Goal: Task Accomplishment & Management: Manage account settings

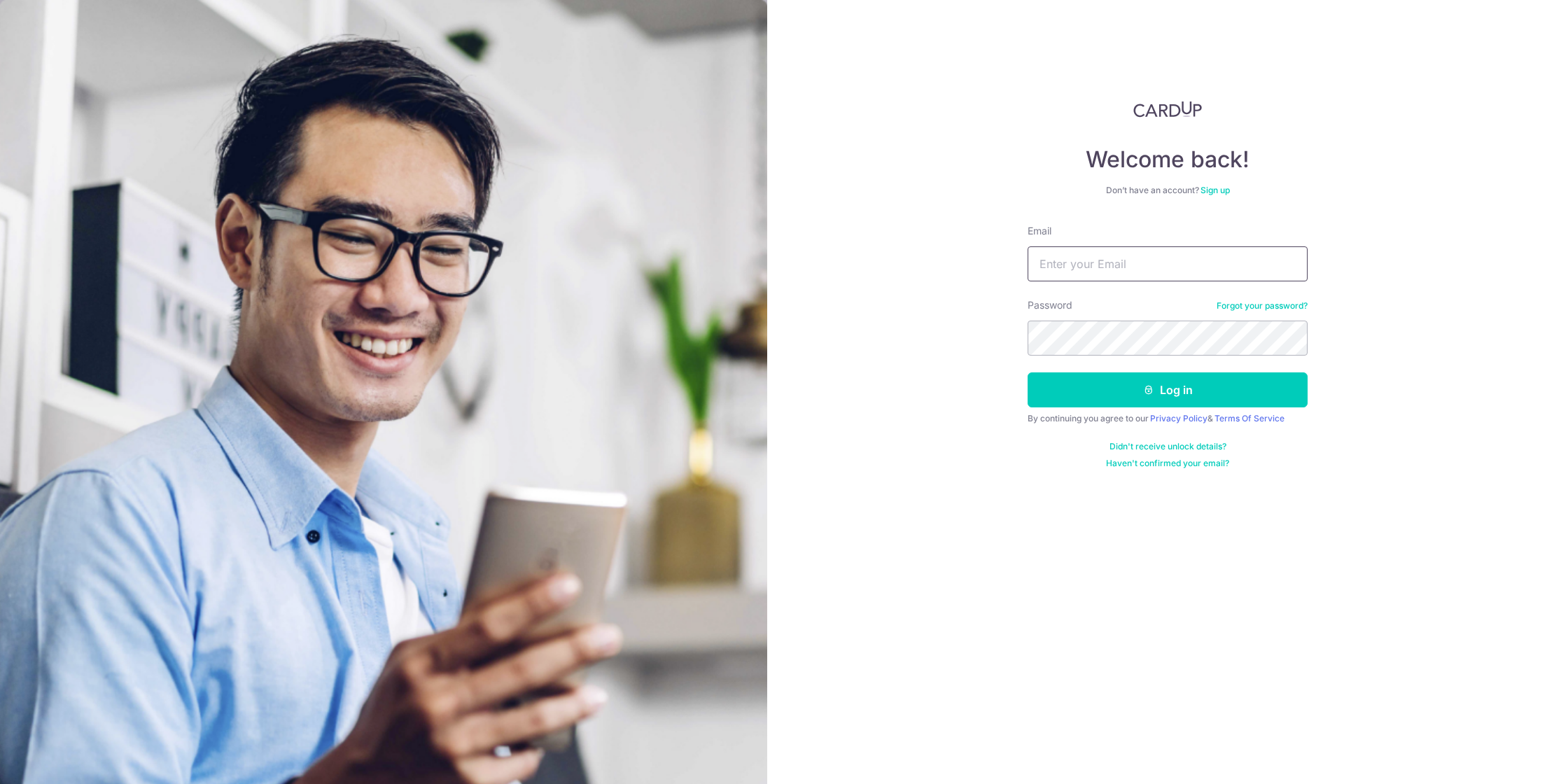
click at [1115, 263] on input "Email" at bounding box center [1167, 264] width 280 height 35
click at [1273, 258] on input "Email" at bounding box center [1167, 264] width 280 height 35
click at [0, 783] on com-1password-button at bounding box center [0, 784] width 0 height 0
type input "[EMAIL_ADDRESS][DOMAIN_NAME]"
click at [1121, 387] on button "Log in" at bounding box center [1167, 390] width 280 height 35
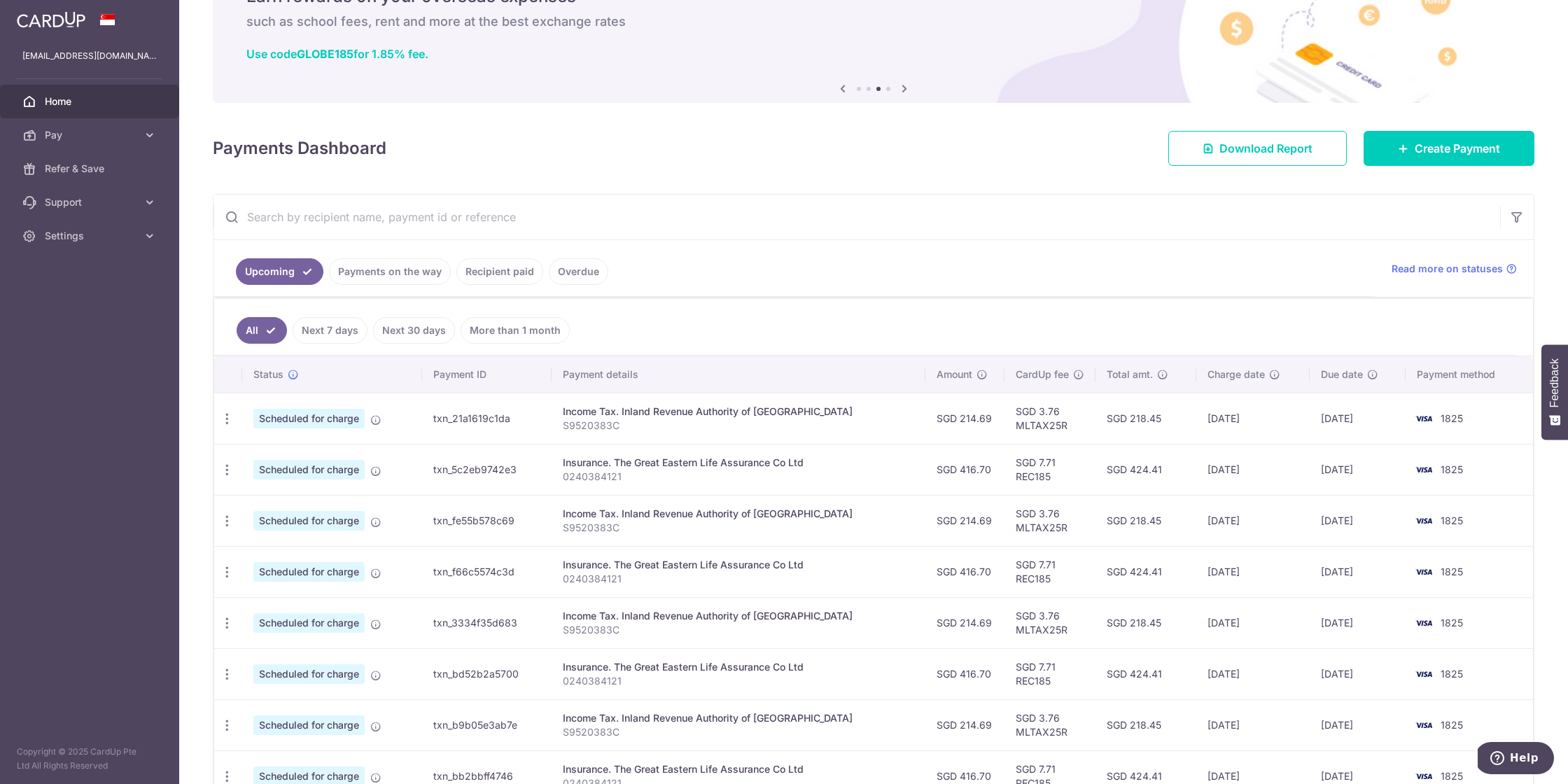
scroll to position [81, 0]
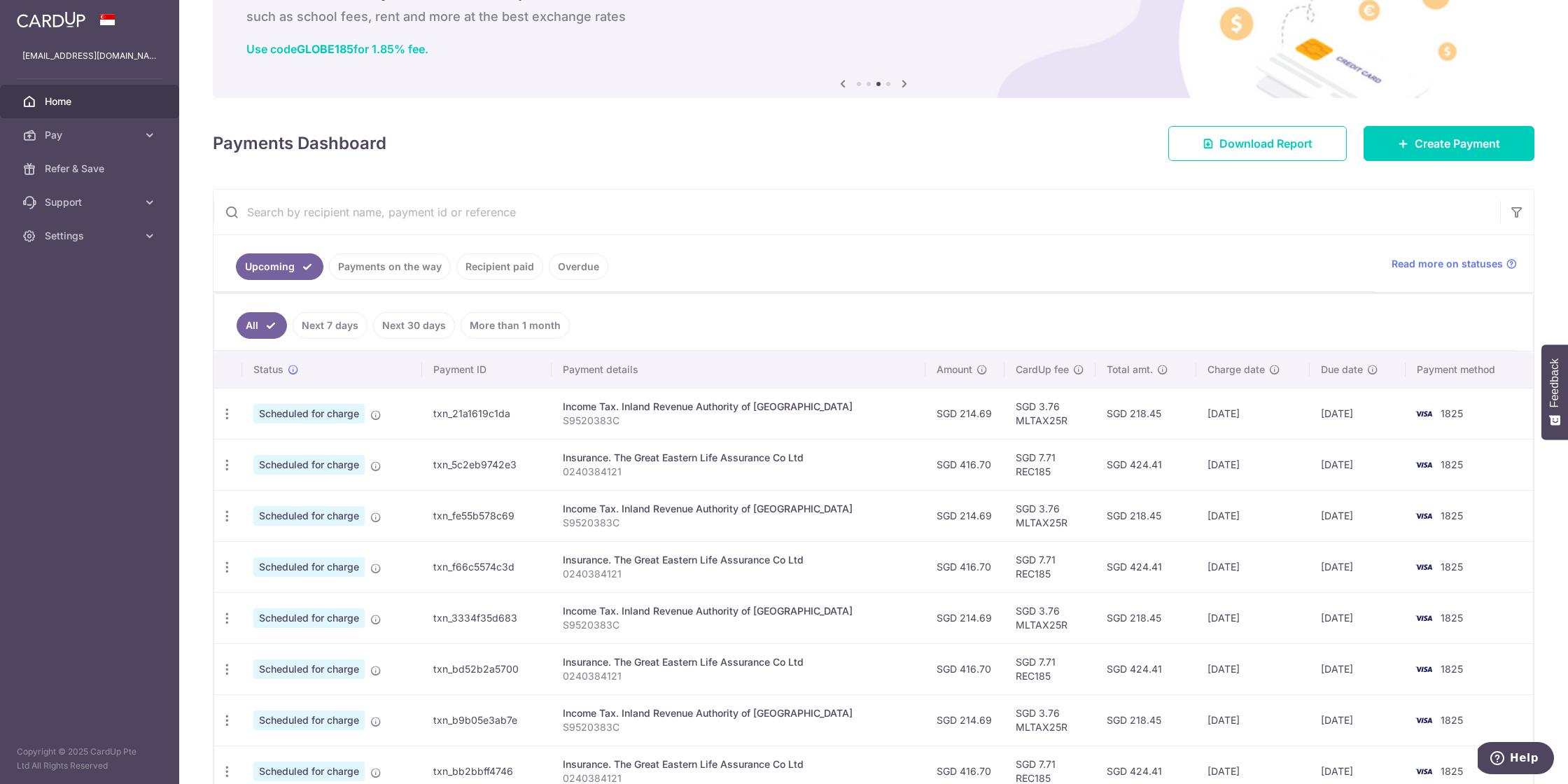
click at [466, 263] on link "Recipient paid" at bounding box center [500, 267] width 87 height 27
